Goal: Navigation & Orientation: Find specific page/section

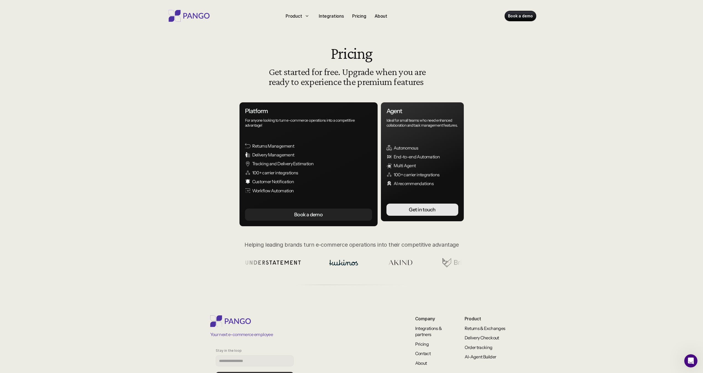
click at [201, 18] on img at bounding box center [189, 16] width 44 height 12
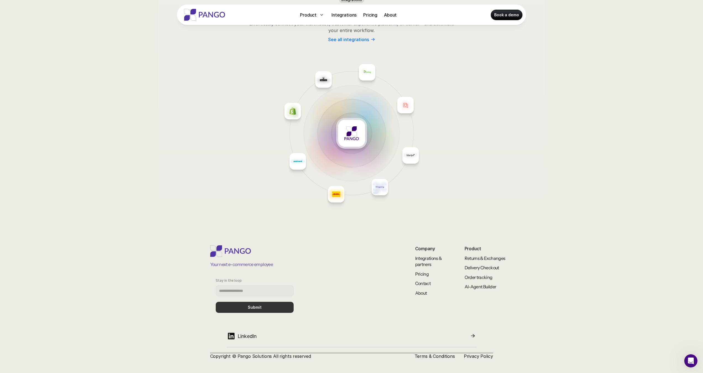
scroll to position [2721, 0]
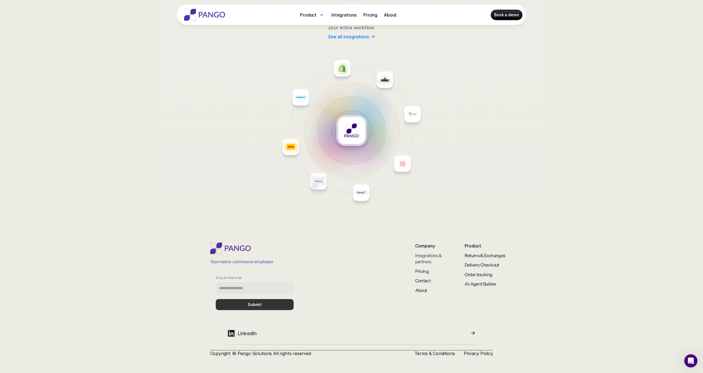
click at [413, 236] on link "Integrations & partners" at bounding box center [428, 259] width 27 height 12
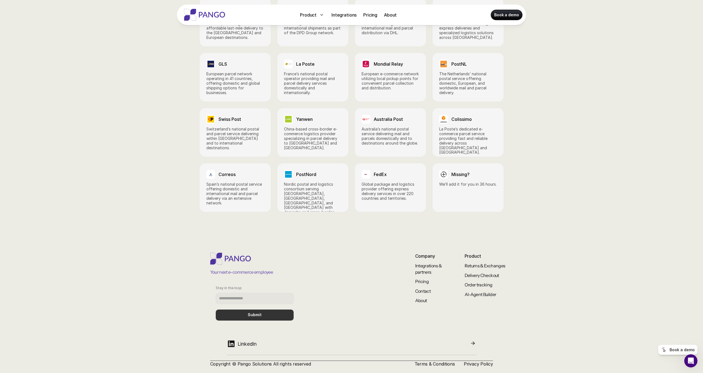
scroll to position [745, 0]
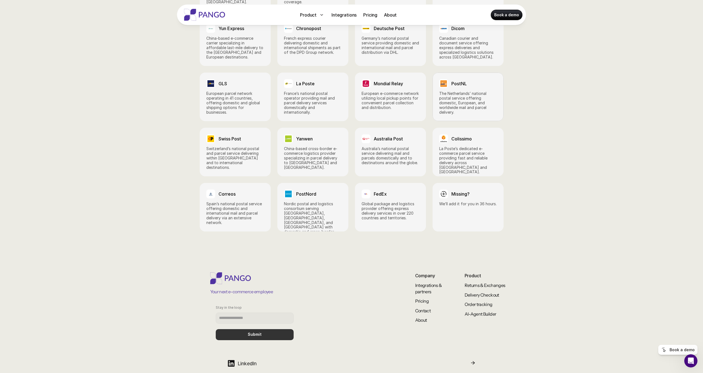
scroll to position [741, 0]
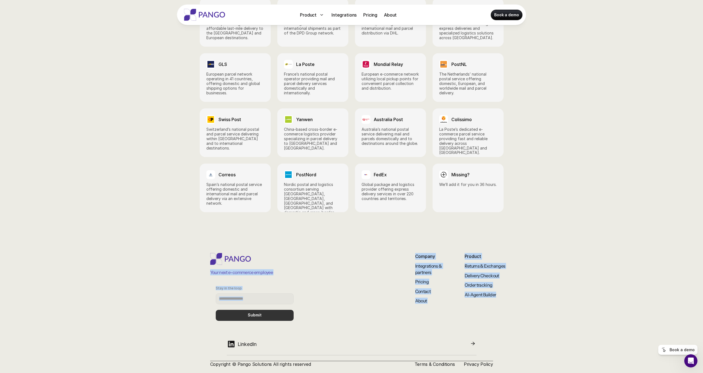
drag, startPoint x: 499, startPoint y: 300, endPoint x: 402, endPoint y: 239, distance: 114.4
click at [402, 236] on footer "Your next e-commerce employee Stay in the loop Submit Company Integrations & pa…" at bounding box center [351, 310] width 703 height 147
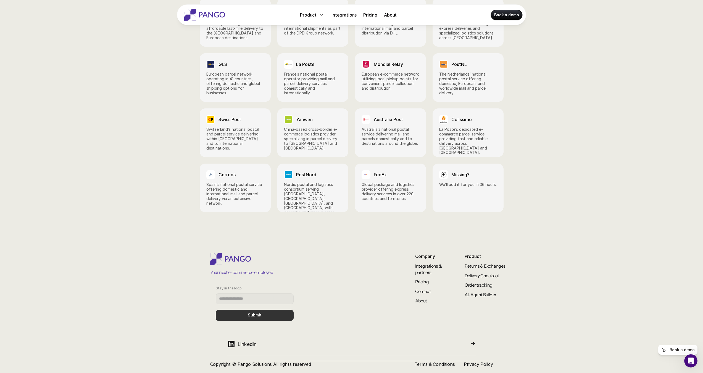
click at [402, 236] on footer "Your next e-commerce employee Stay in the loop Submit Company Integrations & pa…" at bounding box center [351, 310] width 703 height 147
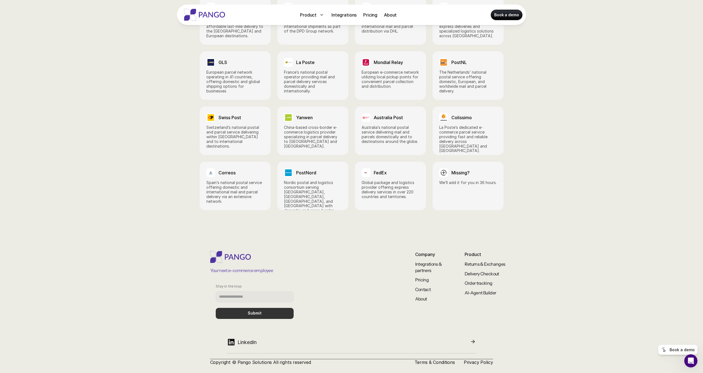
scroll to position [745, 0]
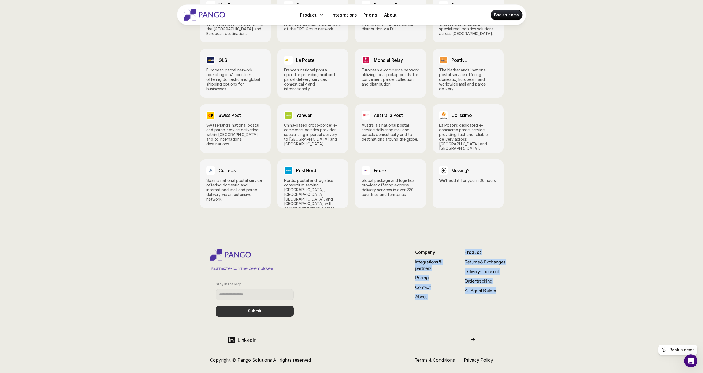
drag, startPoint x: 503, startPoint y: 289, endPoint x: 451, endPoint y: 243, distance: 68.5
click at [413, 236] on div "Your next e-commerce employee Stay in the loop Submit Company Integrations & pa…" at bounding box center [359, 285] width 299 height 73
click at [413, 232] on footer "Your next e-commerce employee Stay in the loop Submit Company Integrations & pa…" at bounding box center [351, 305] width 703 height 147
